Goal: Go to known website: Go to known website

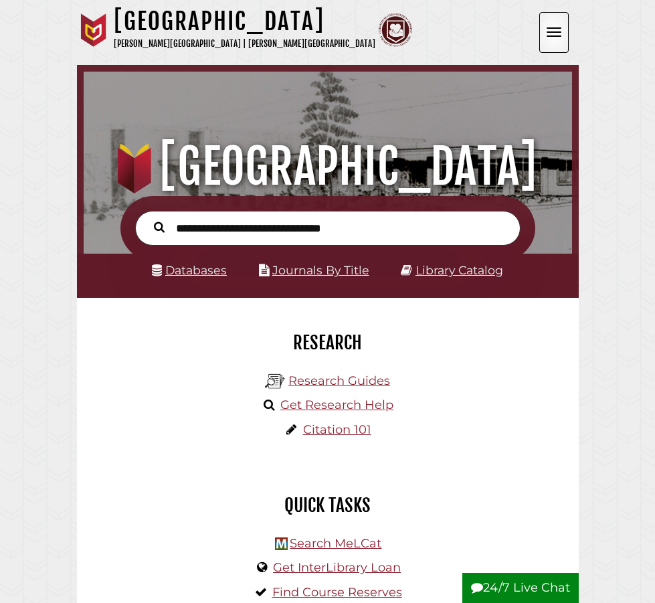
click at [559, 23] on button "Open the menu" at bounding box center [553, 32] width 29 height 41
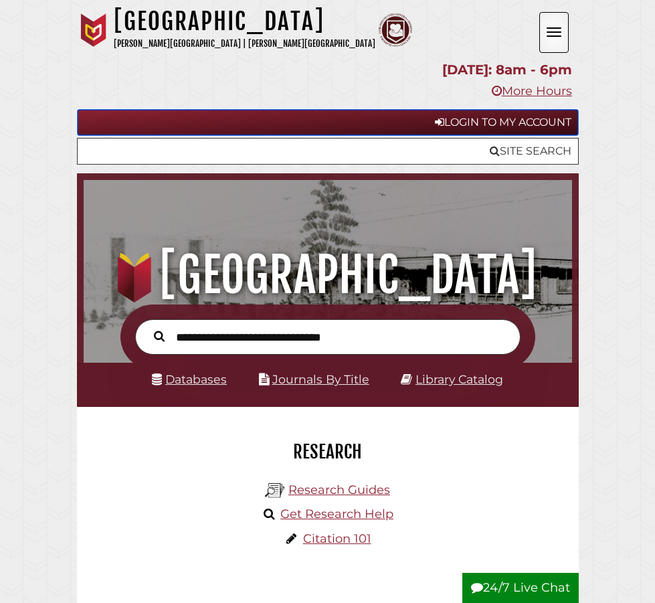
click at [526, 119] on link "Login to My Account" at bounding box center [328, 122] width 502 height 27
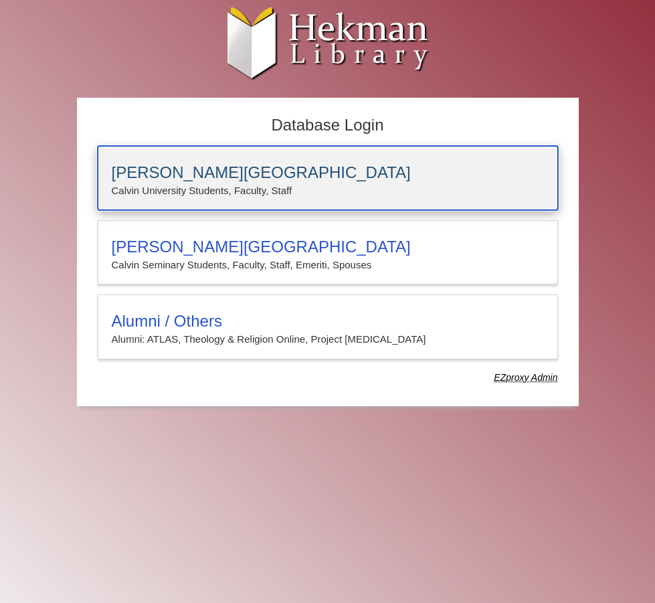
click at [308, 167] on h3 "[PERSON_NAME][GEOGRAPHIC_DATA]" at bounding box center [328, 172] width 432 height 19
